Goal: Find specific page/section: Find specific page/section

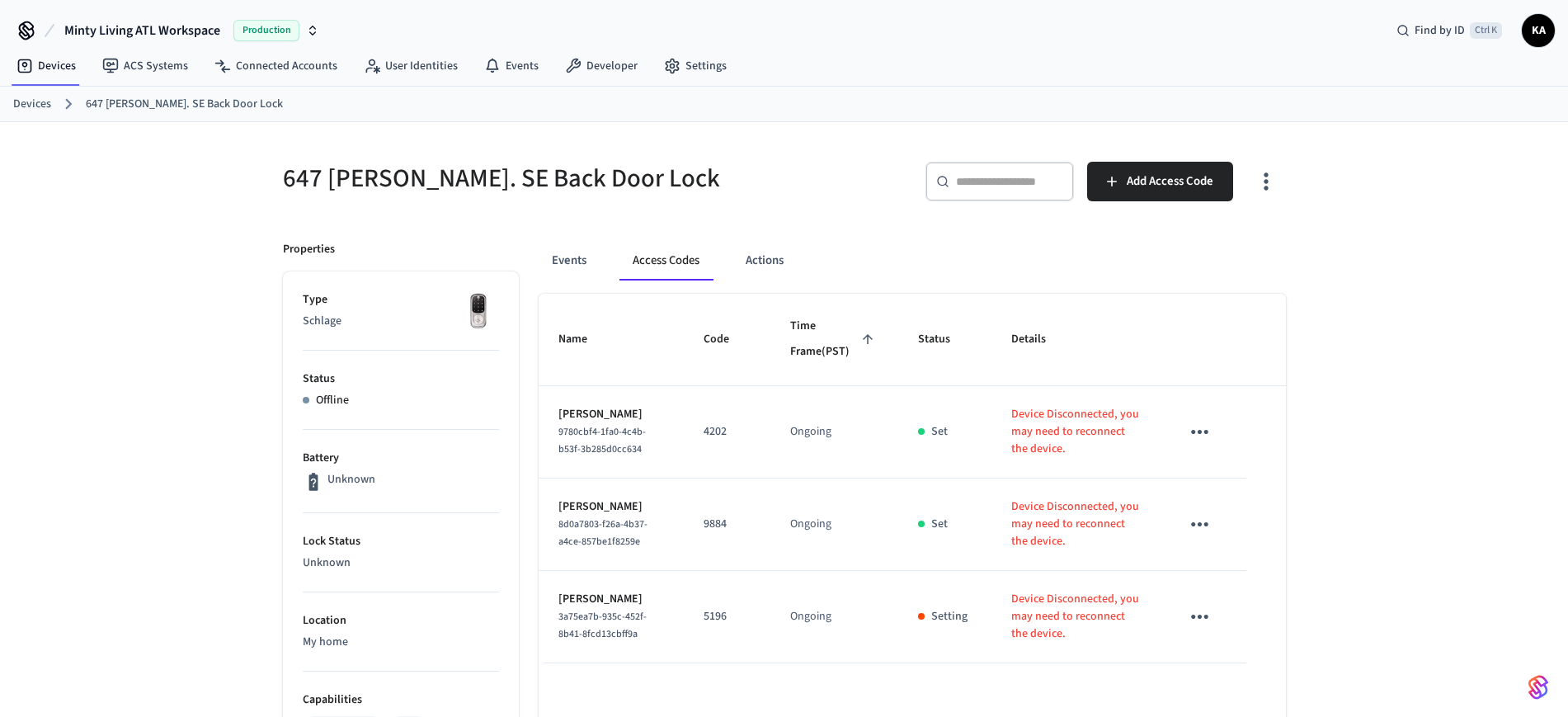
click at [33, 109] on link "Devices" at bounding box center [32, 105] width 38 height 17
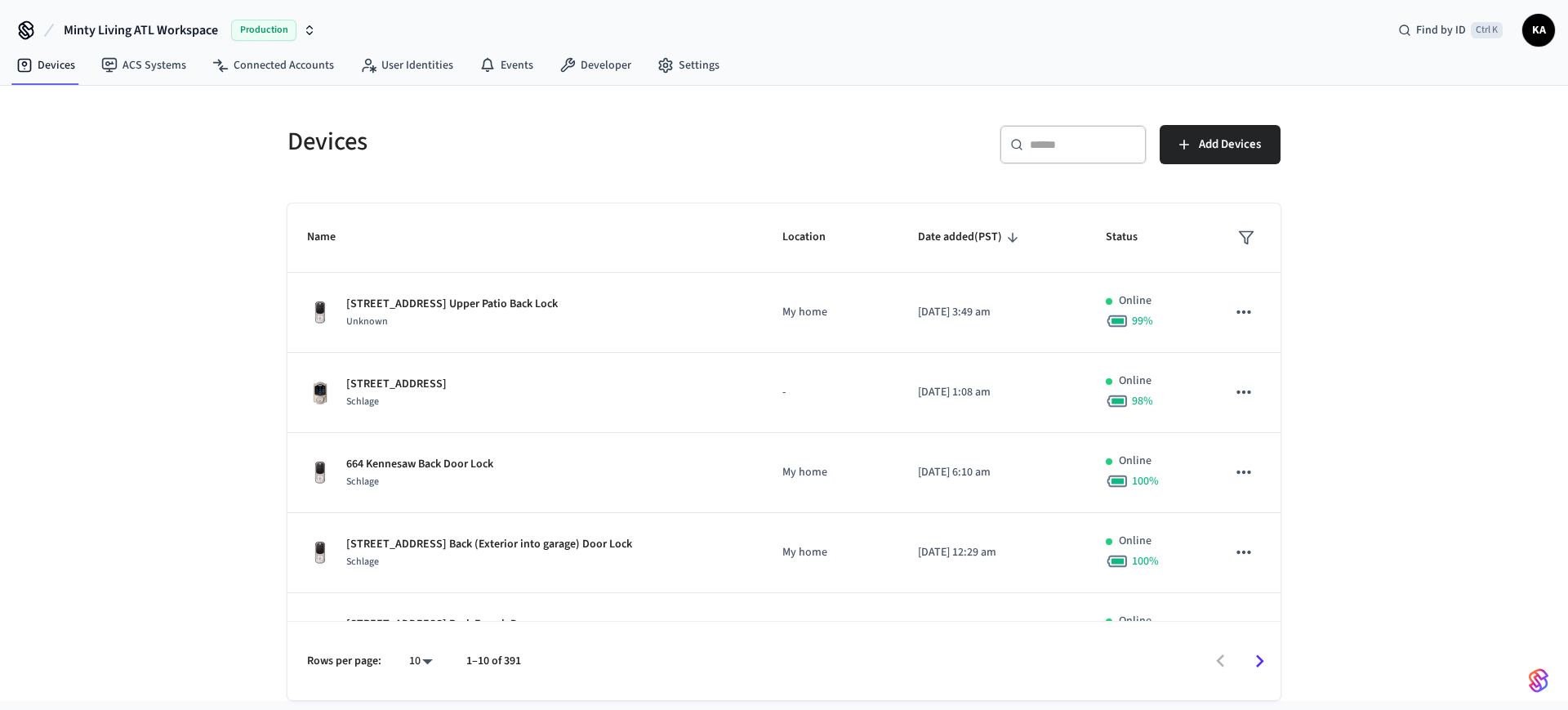
click at [1029, 141] on div "​ ​" at bounding box center [1073, 145] width 147 height 39
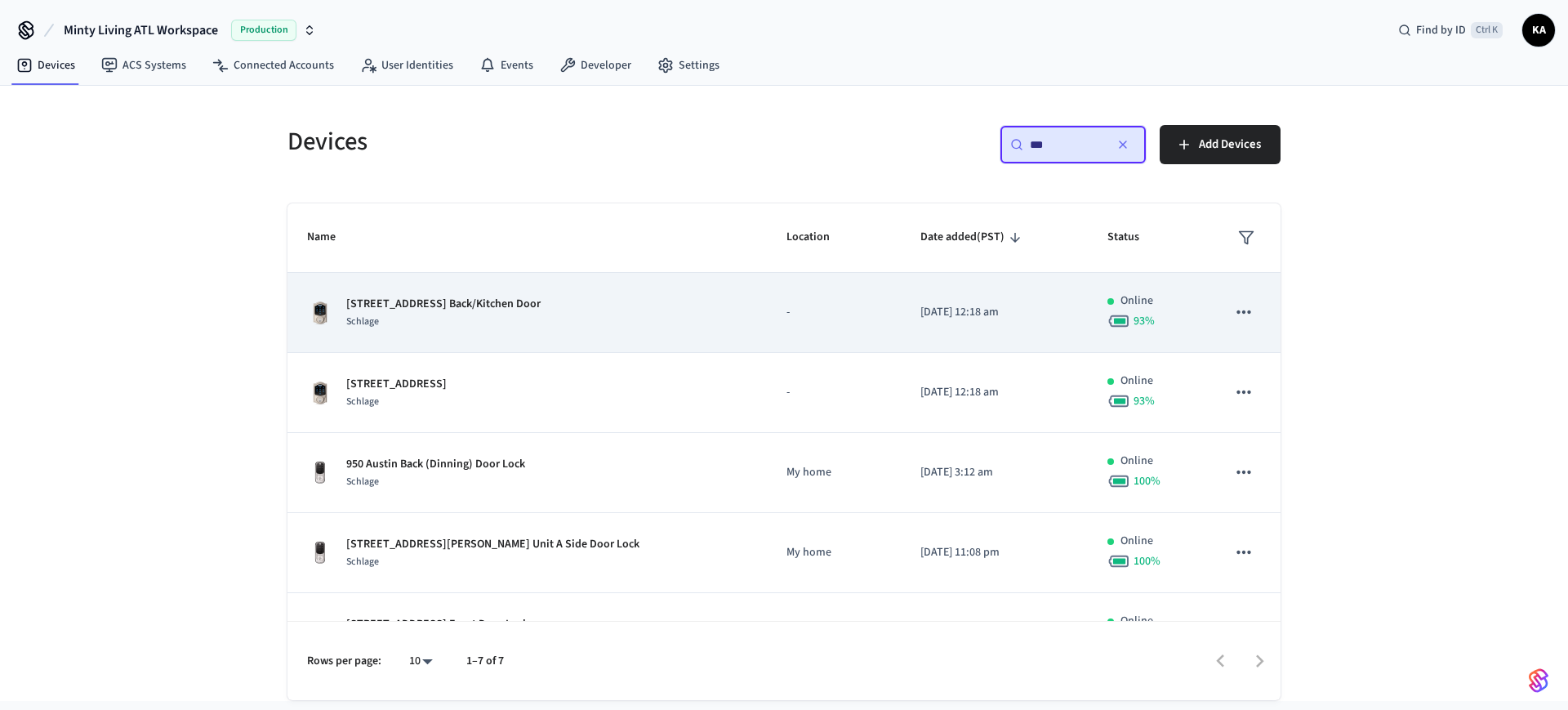
type input "***"
click at [559, 299] on div "[STREET_ADDRESS] Back/Kitchen Door Schlage" at bounding box center [527, 313] width 441 height 35
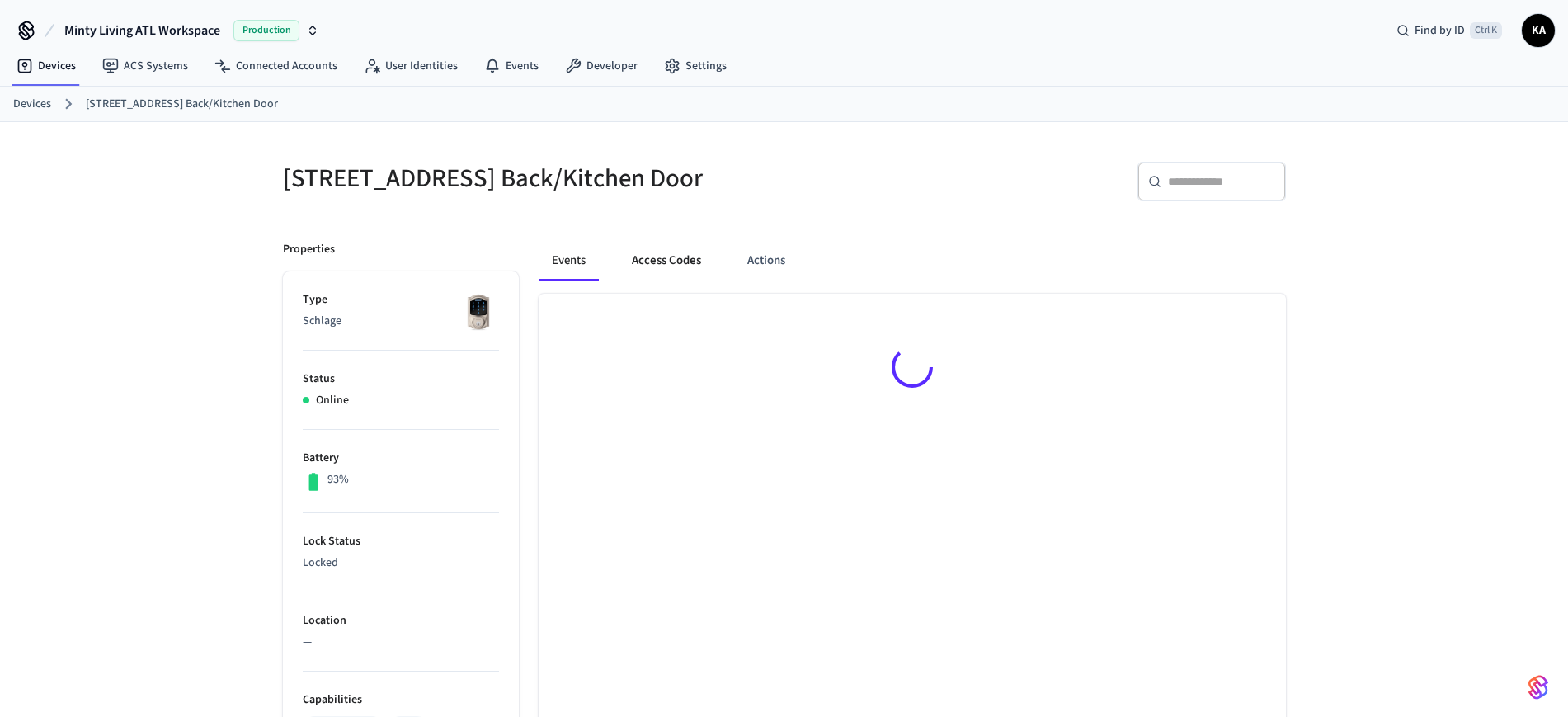
click at [652, 262] on button "Access Codes" at bounding box center [666, 261] width 96 height 40
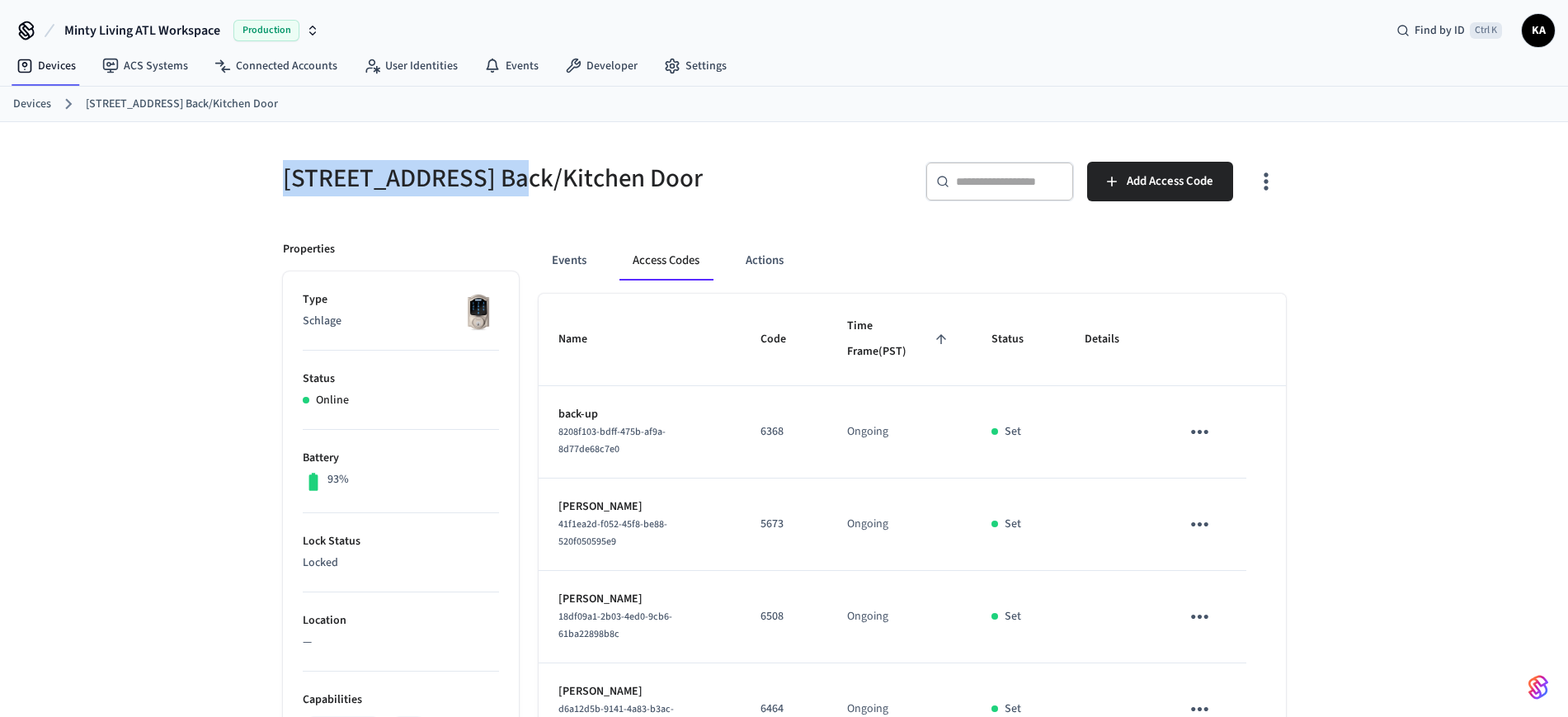
drag, startPoint x: 286, startPoint y: 174, endPoint x: 484, endPoint y: 193, distance: 198.9
click at [484, 193] on h5 "[STREET_ADDRESS] Back/Kitchen Door" at bounding box center [529, 179] width 492 height 34
copy h5 "[STREET_ADDRESS]"
click at [27, 98] on link "Devices" at bounding box center [32, 105] width 38 height 17
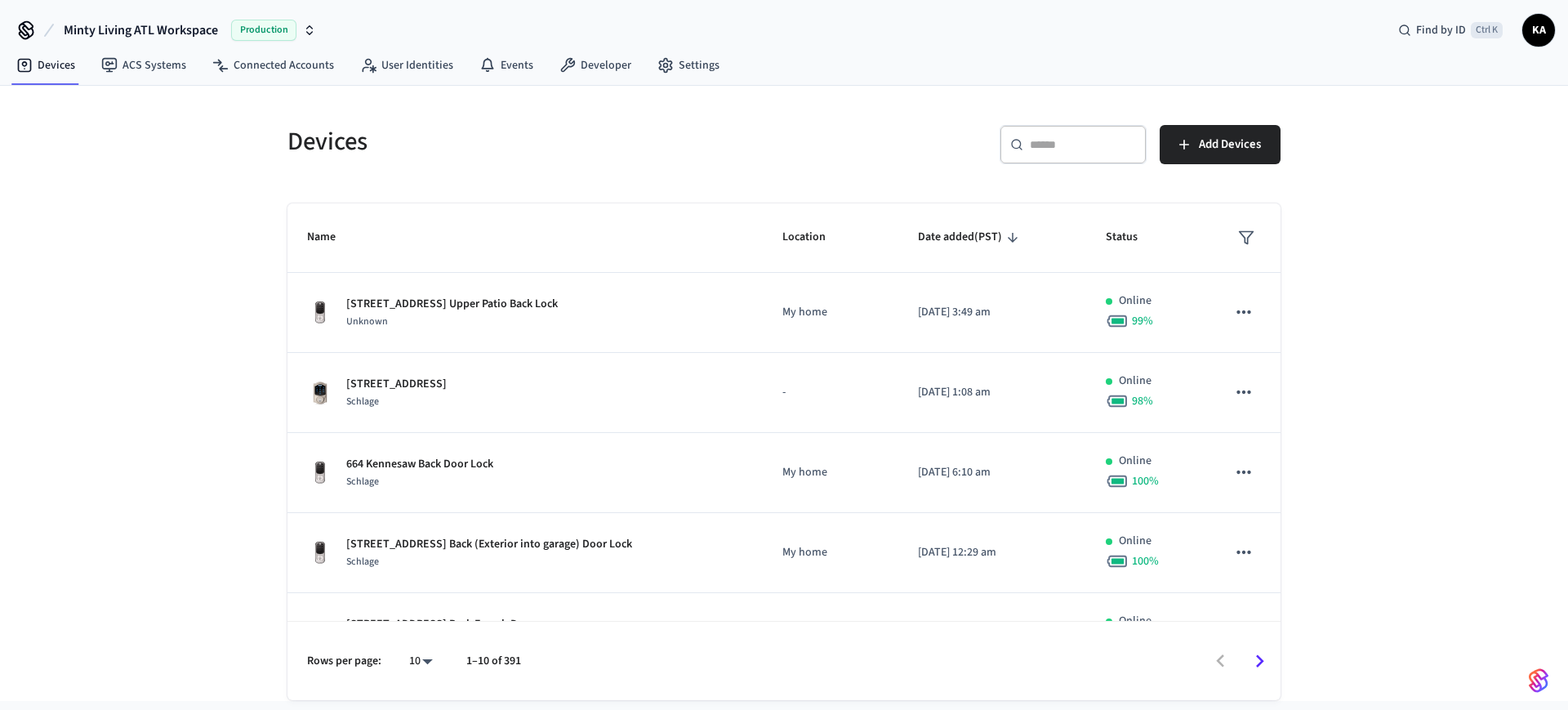
click at [1057, 152] on input "text" at bounding box center [1084, 145] width 106 height 17
paste input "**********"
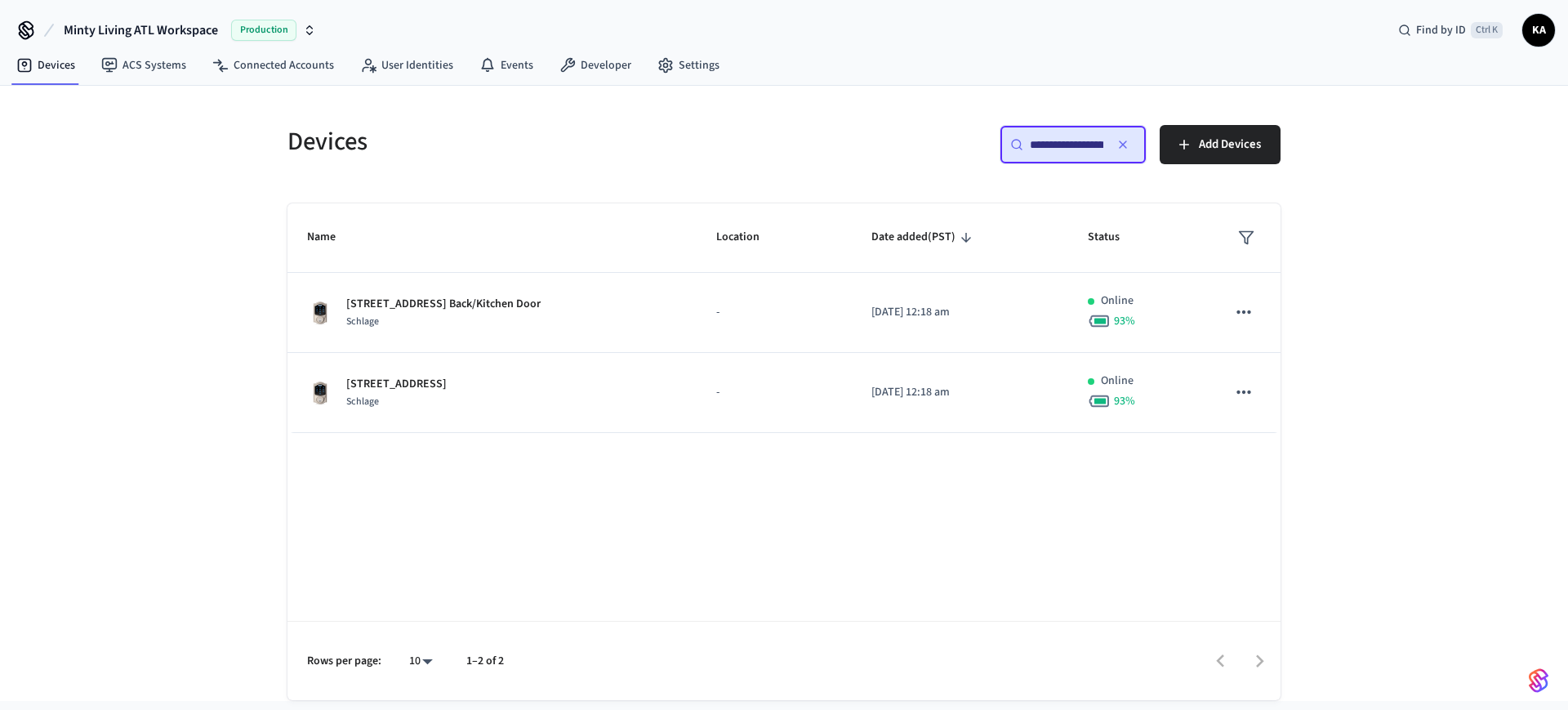
scroll to position [0, 19]
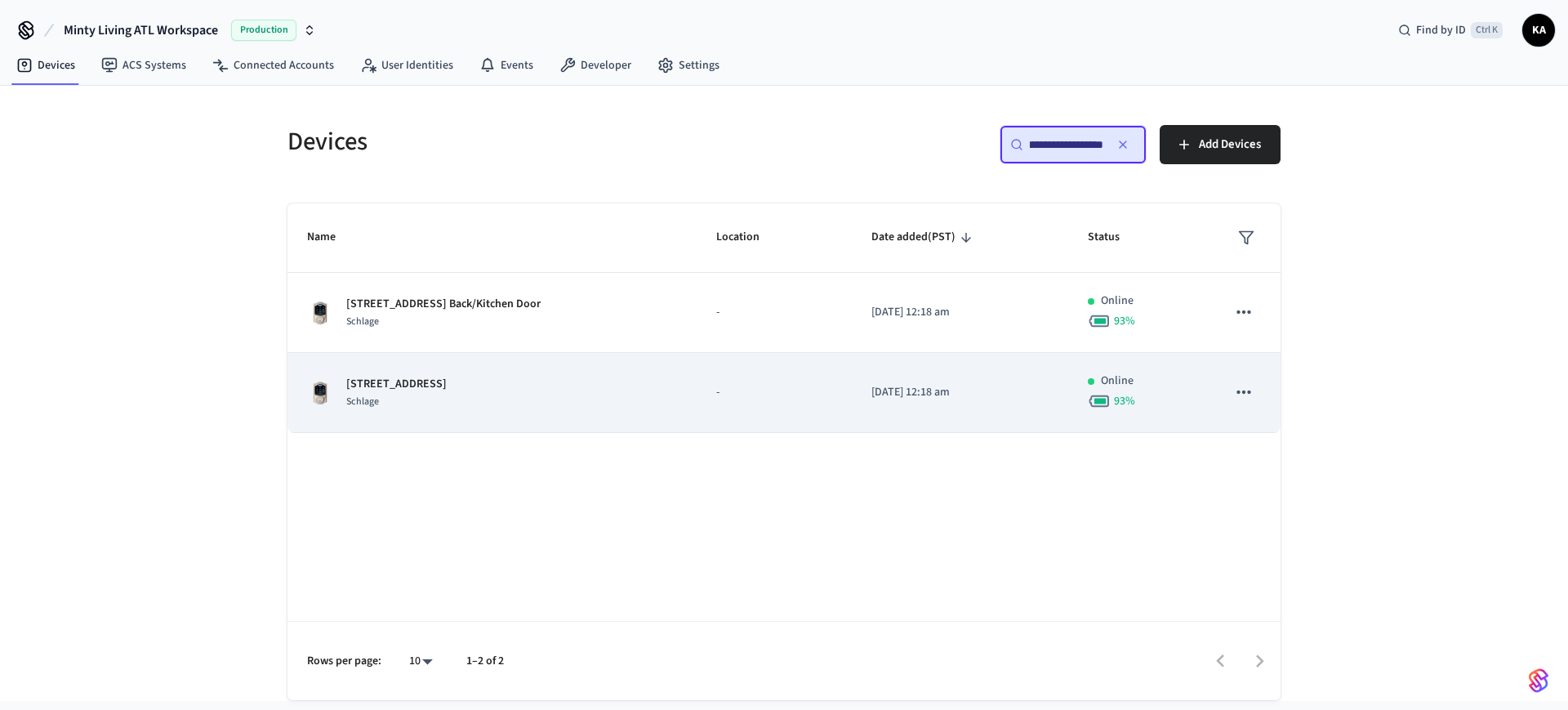
type input "**********"
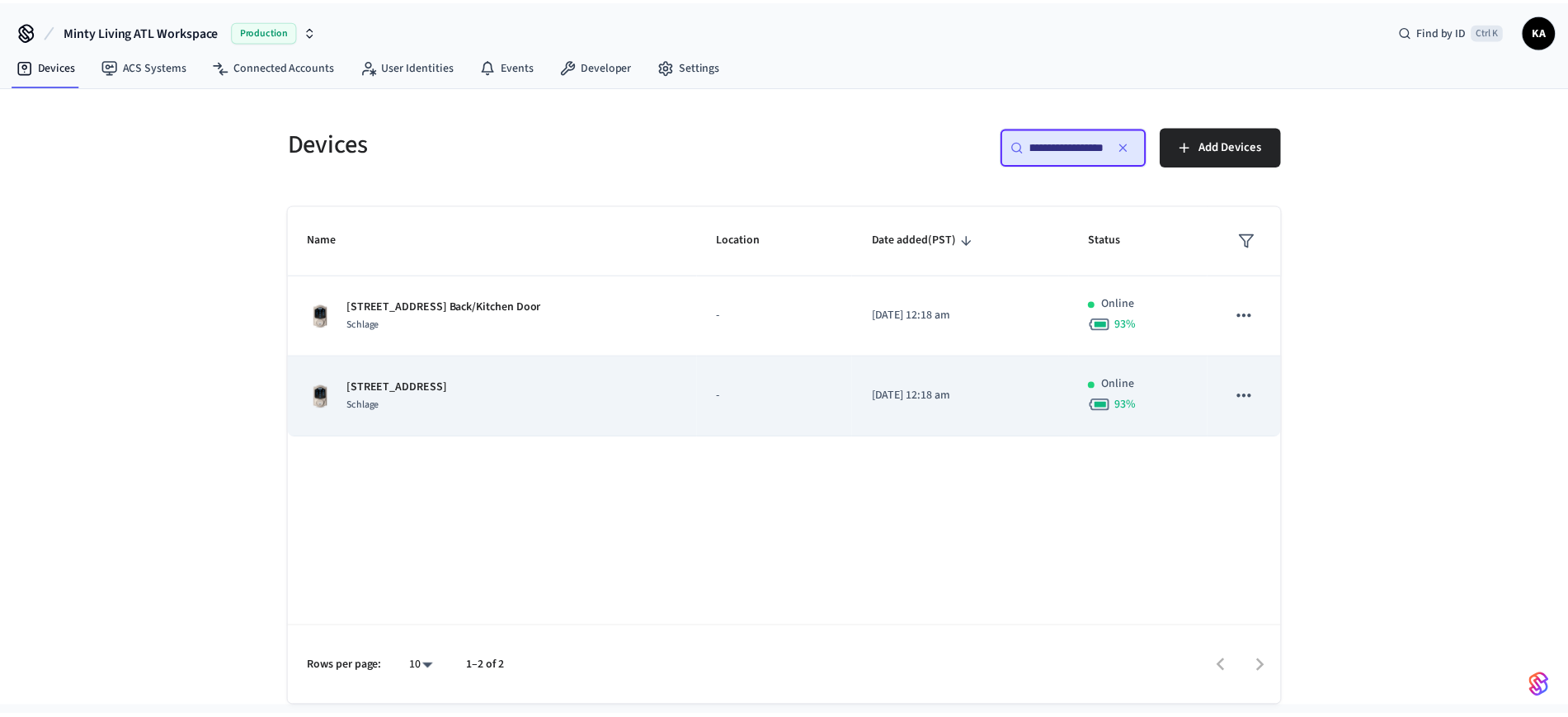
scroll to position [0, 0]
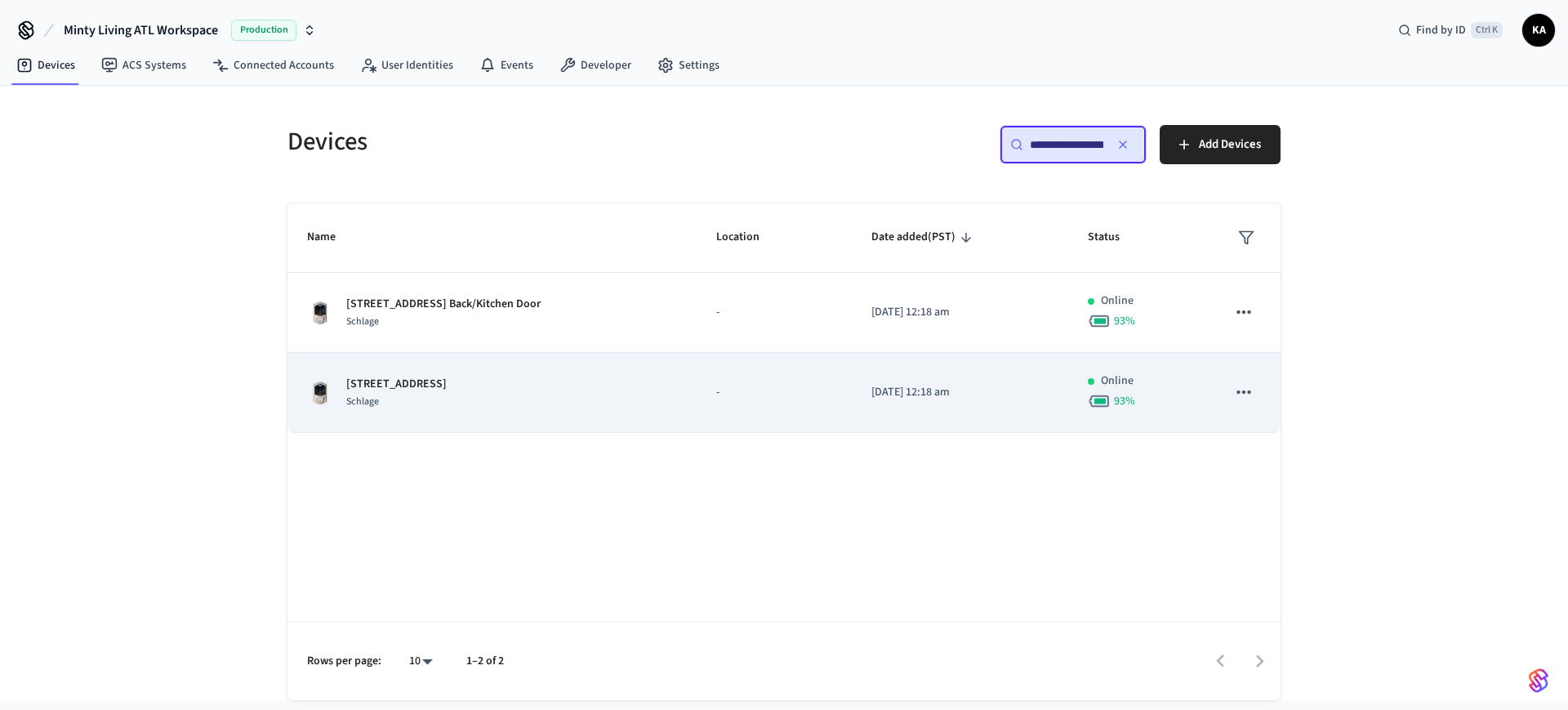
click at [576, 390] on div "[STREET_ADDRESS] Front Door Schlage" at bounding box center [492, 393] width 370 height 35
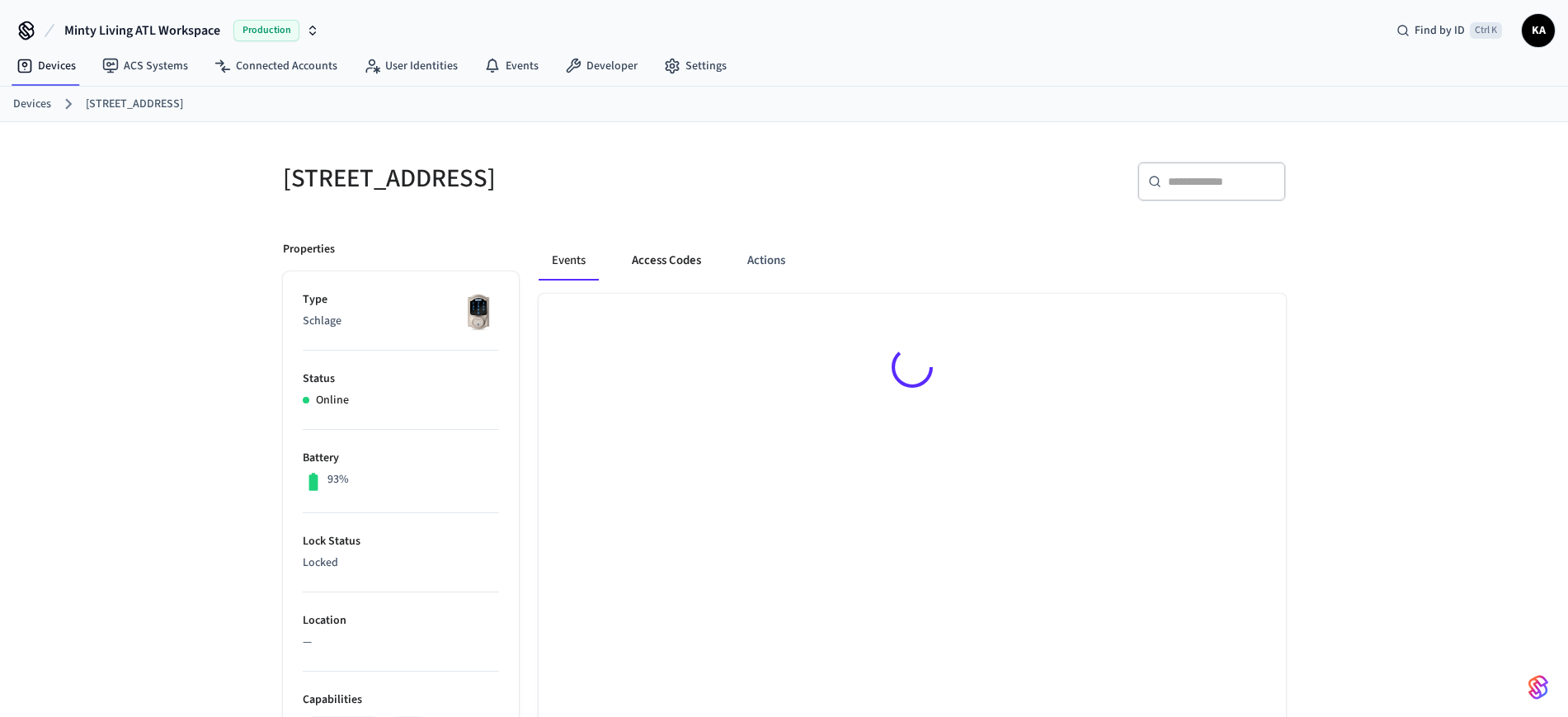
click at [655, 246] on button "Access Codes" at bounding box center [666, 261] width 96 height 40
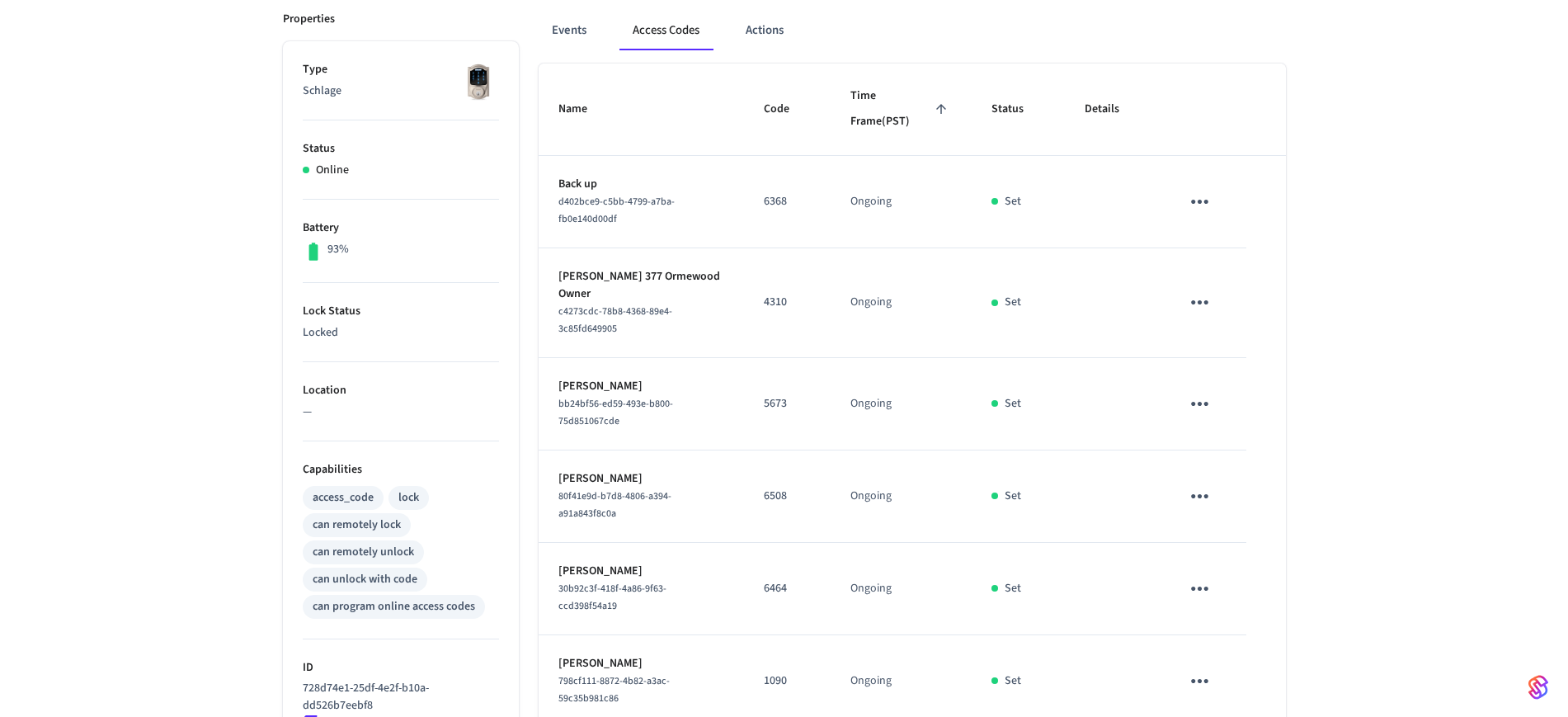
scroll to position [197, 0]
